Goal: Navigation & Orientation: Find specific page/section

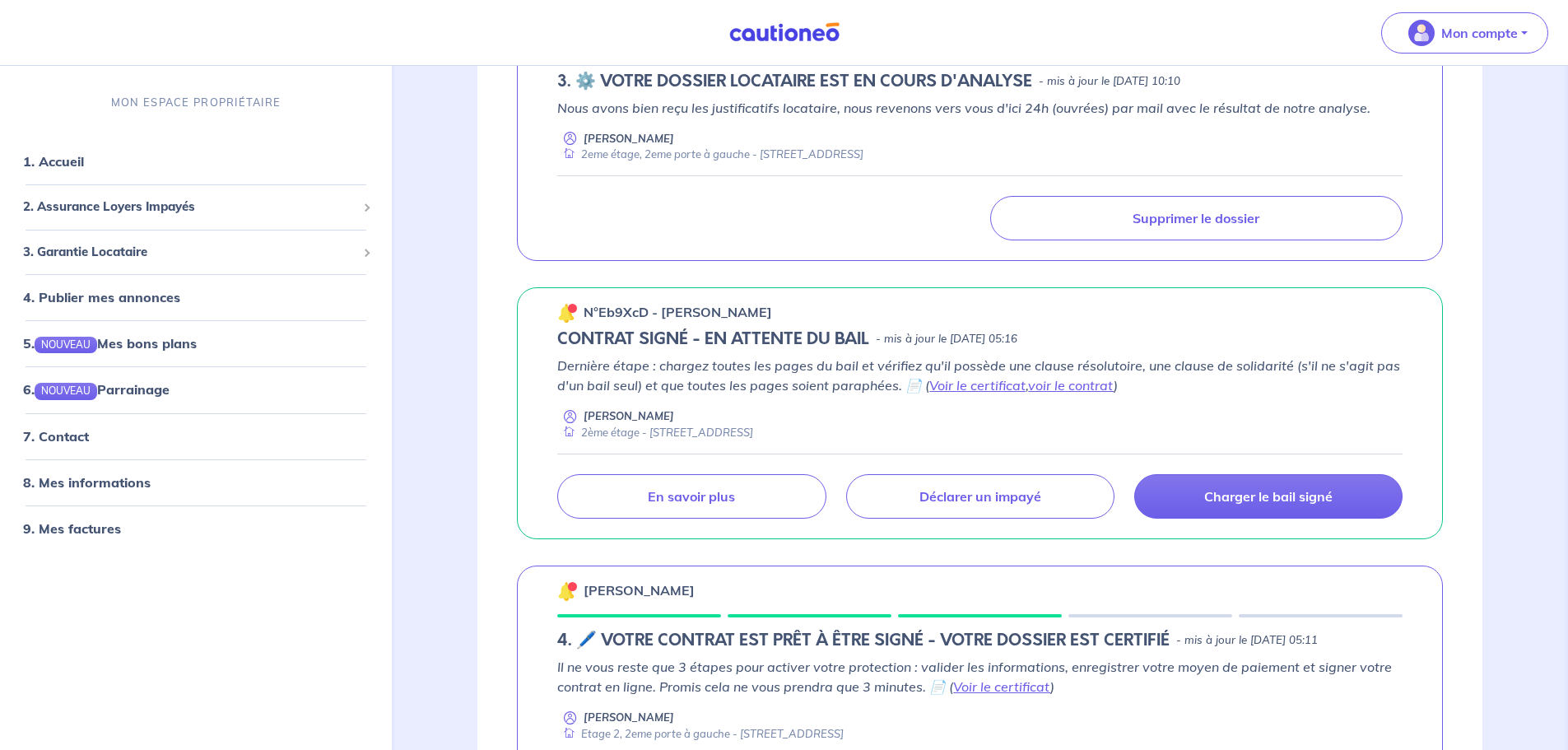
scroll to position [82, 0]
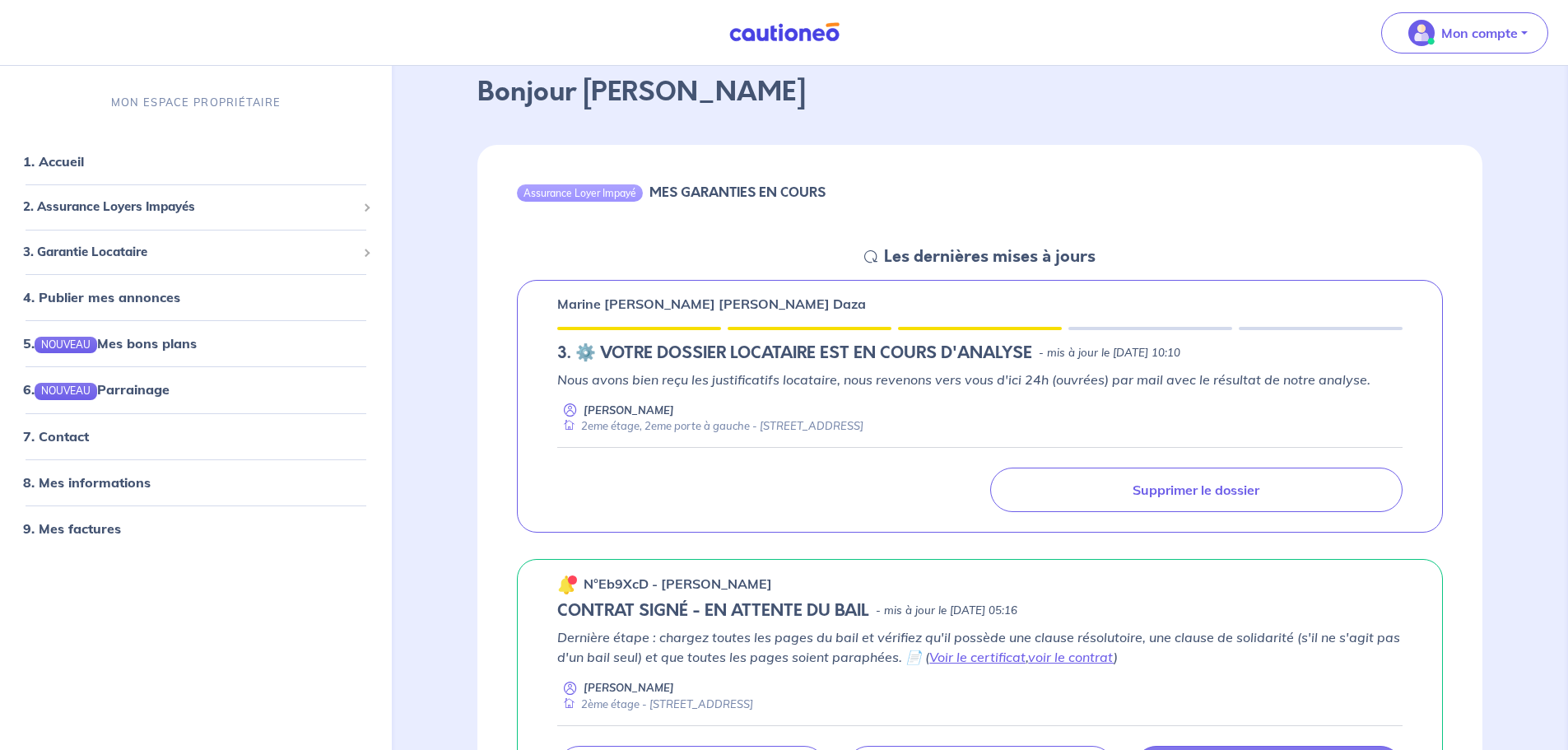
click at [1405, 258] on div "Assurance Loyer Impayé MES GARANTIES EN COURS Les dernières mises à jours Marin…" at bounding box center [979, 675] width 1005 height 1062
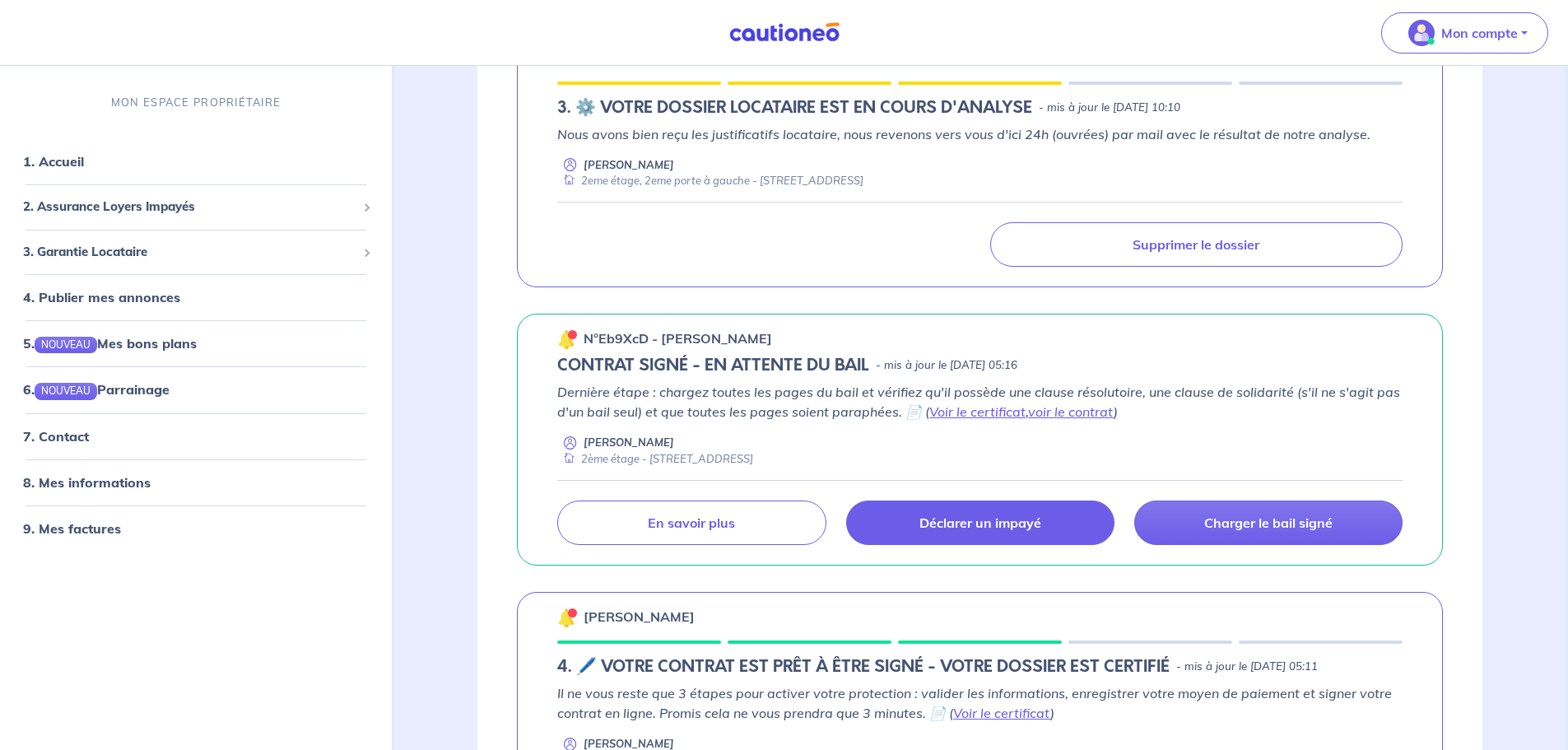
scroll to position [576, 0]
